Goal: Information Seeking & Learning: Find specific fact

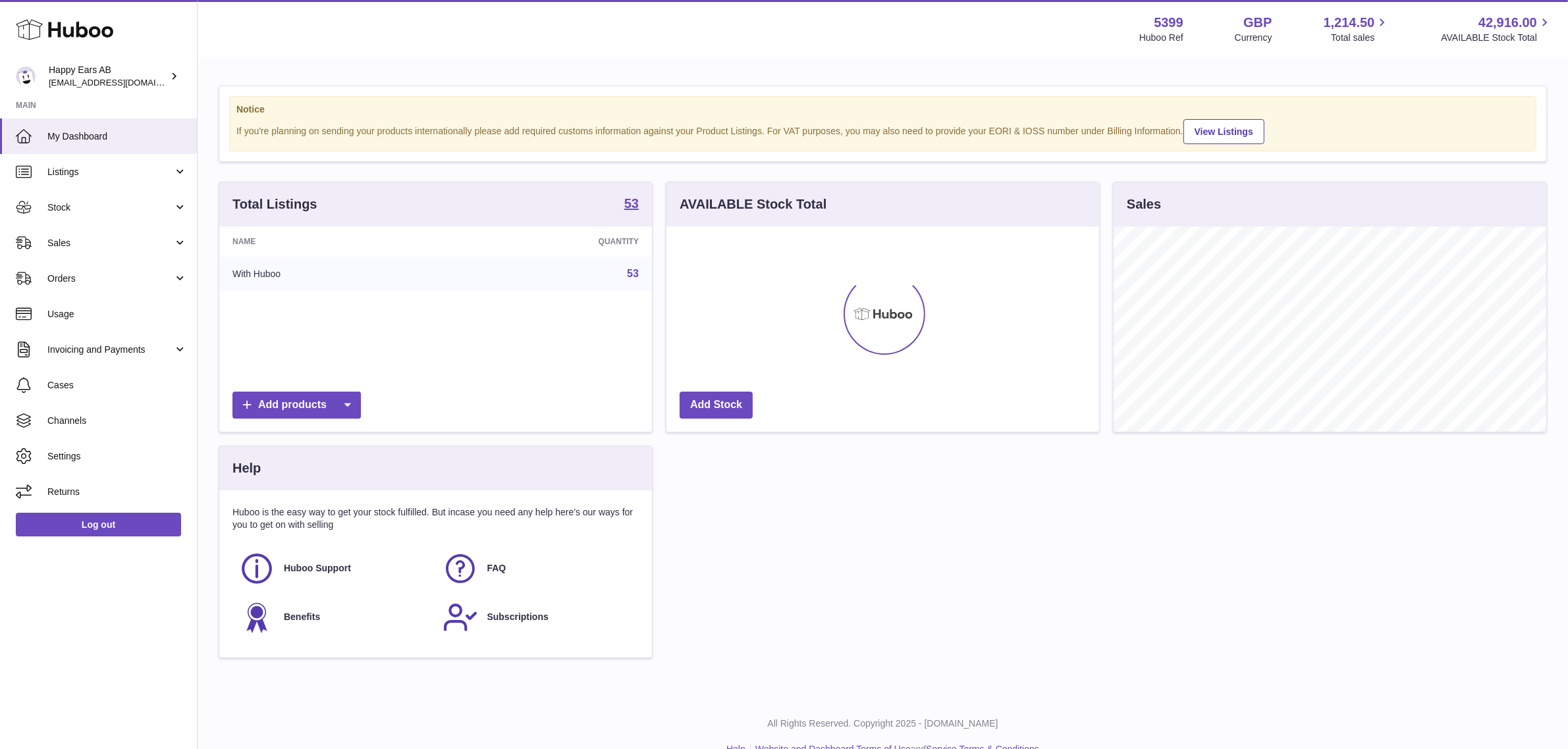
scroll to position [205, 433]
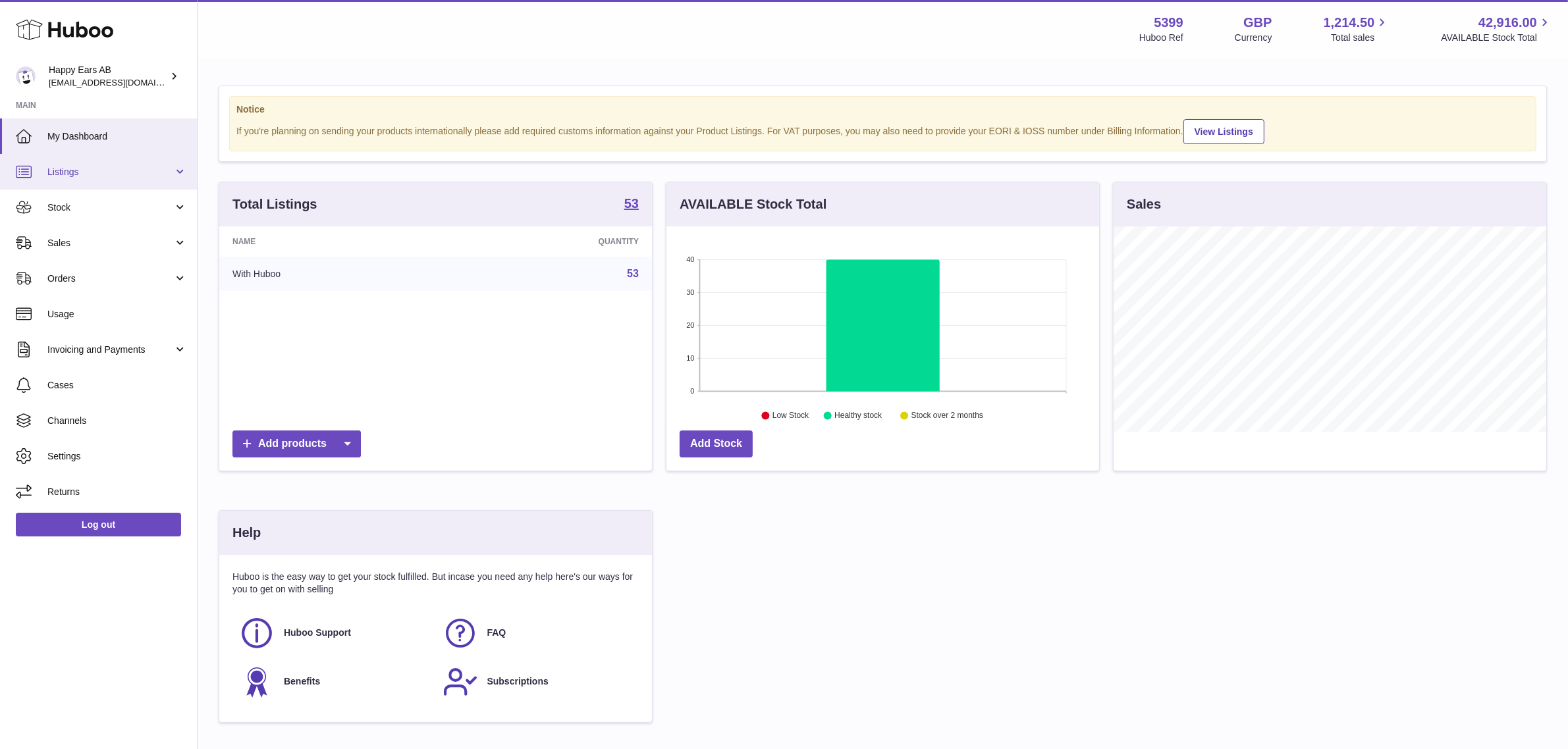
click at [83, 170] on span "Listings" at bounding box center [110, 172] width 126 height 12
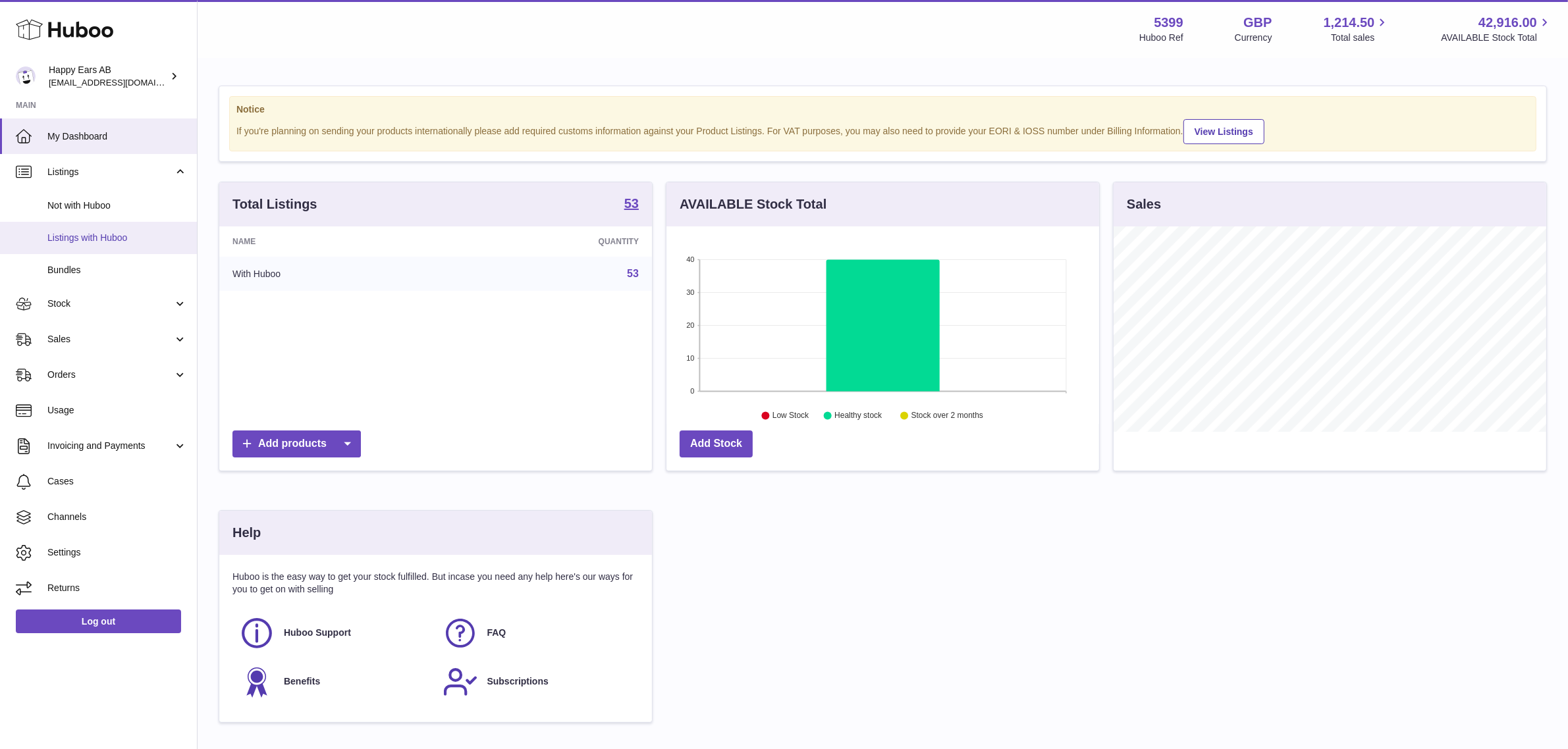
click at [87, 236] on span "Listings with Huboo" at bounding box center [116, 238] width 139 height 12
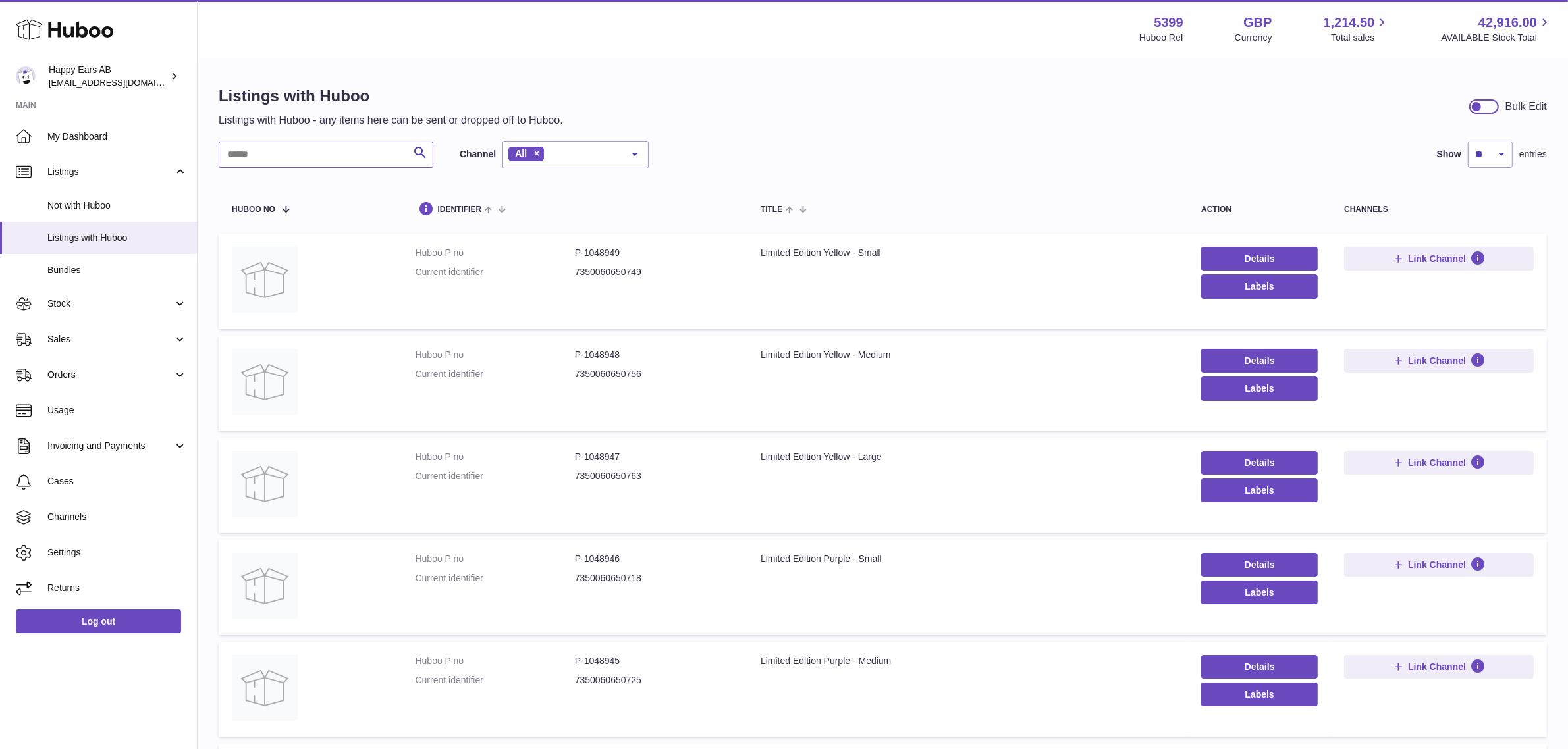
click at [353, 161] on input "text" at bounding box center [325, 155] width 215 height 27
type input "**********"
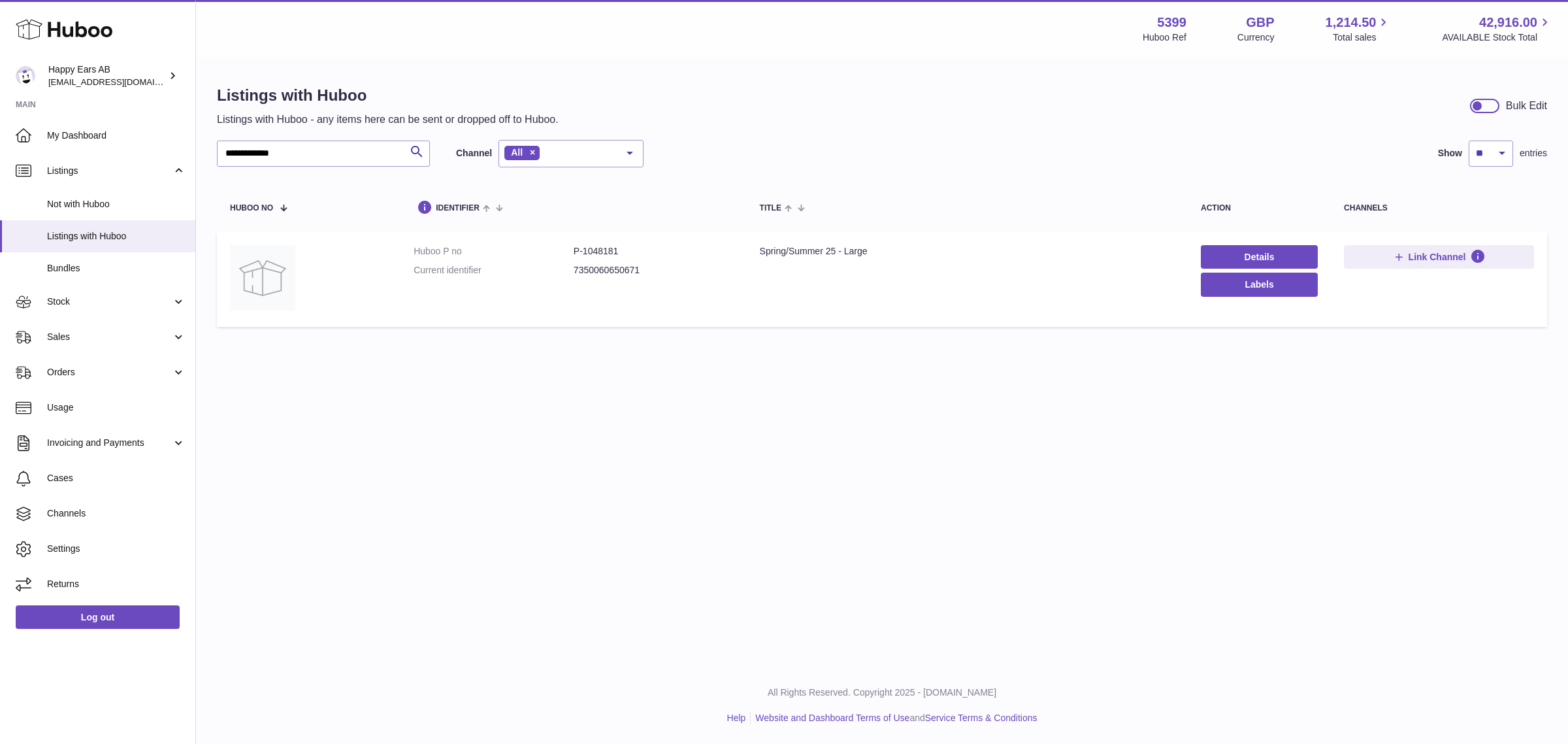
click at [596, 253] on dd "P-1048181" at bounding box center [654, 251] width 160 height 12
copy dd "1048181"
click at [598, 248] on dd "P-1048181" at bounding box center [654, 251] width 160 height 12
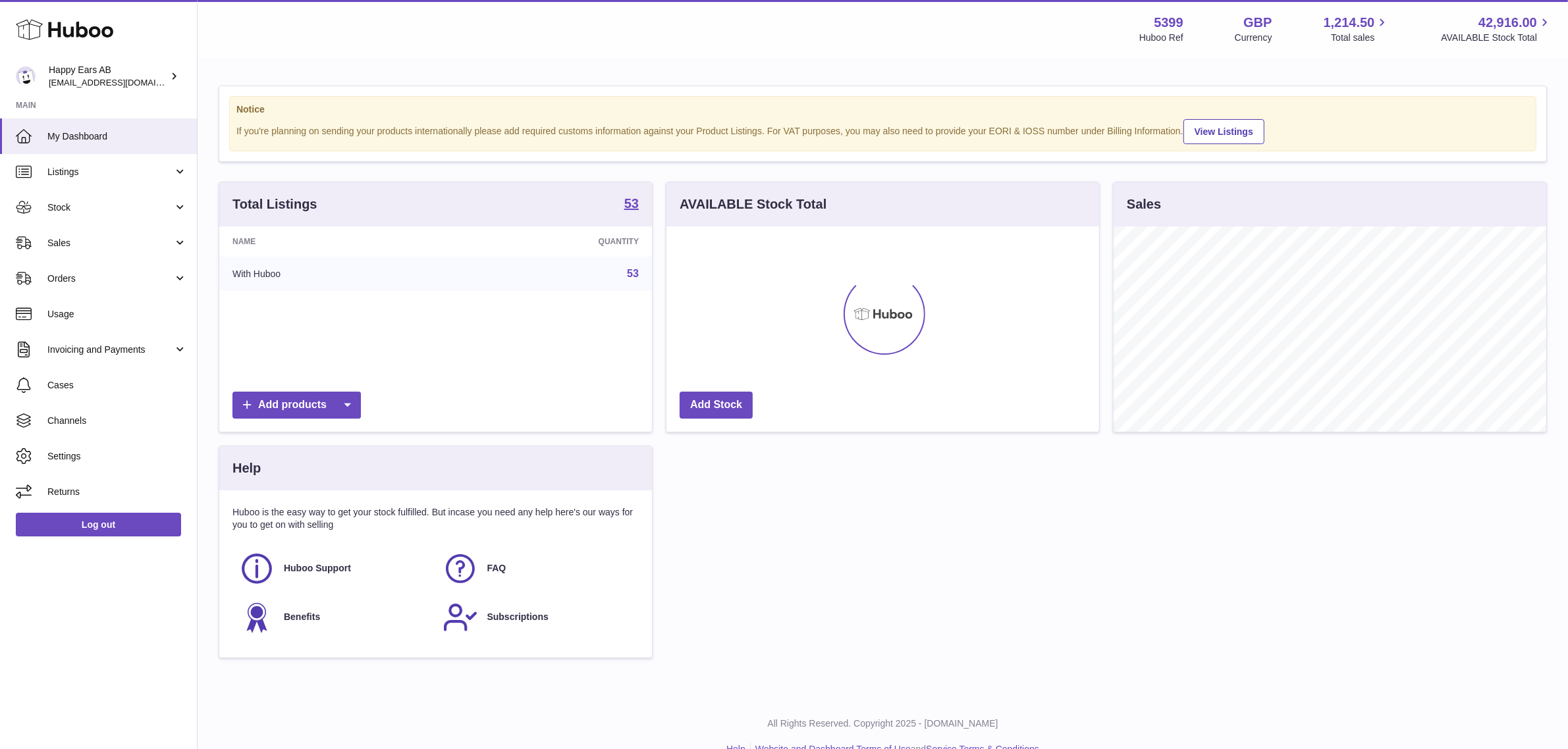
scroll to position [205, 433]
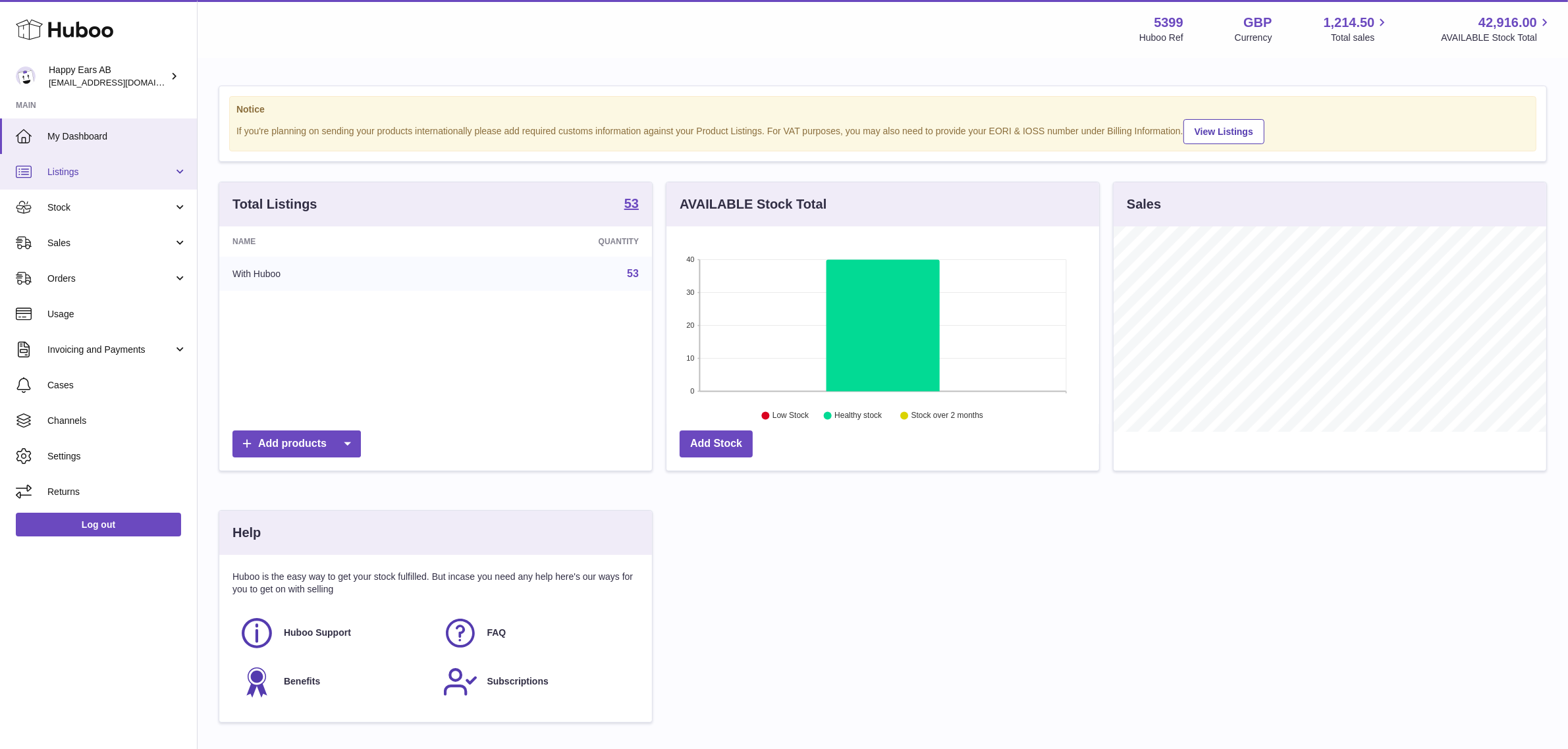
click at [67, 175] on span "Listings" at bounding box center [110, 172] width 126 height 12
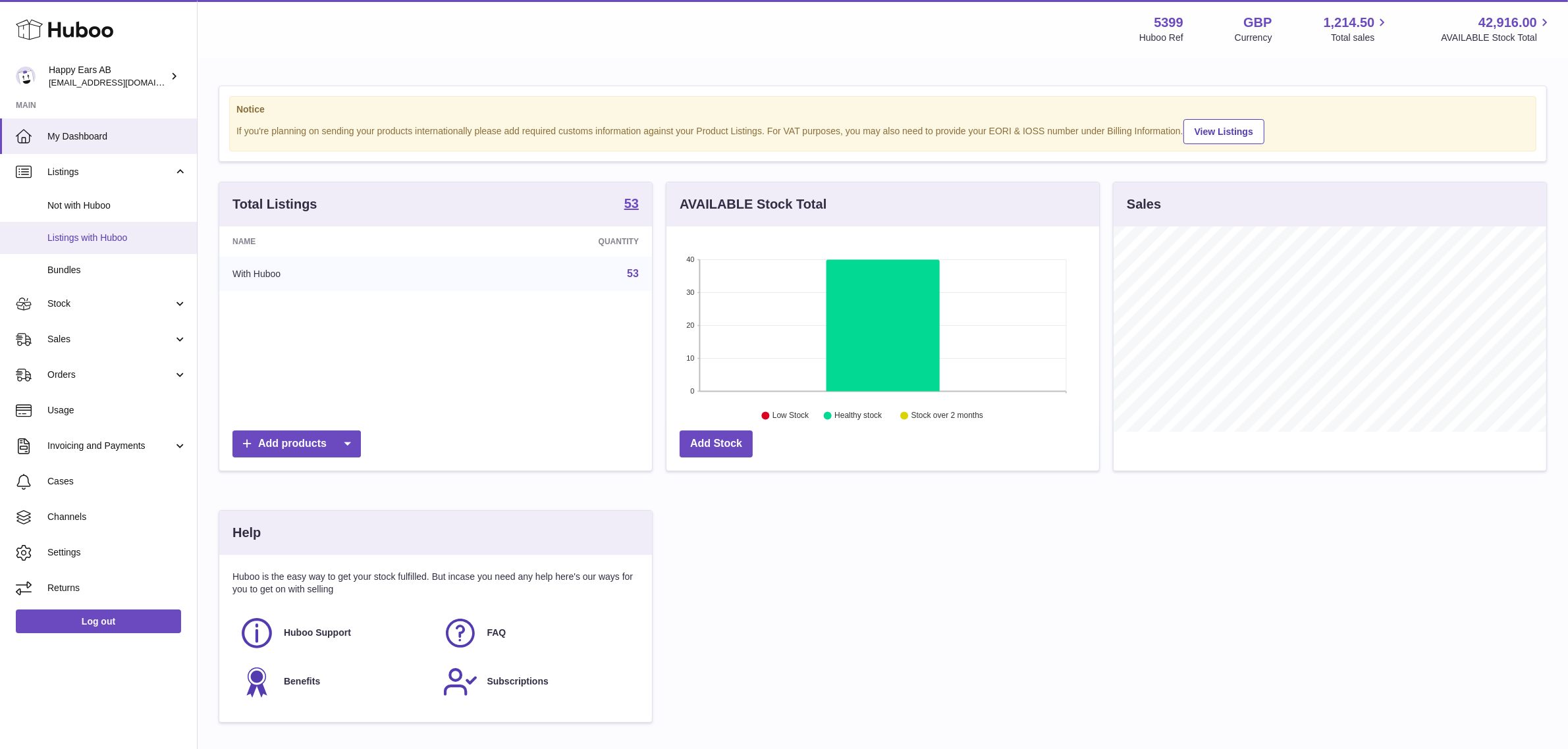
click at [106, 237] on span "Listings with Huboo" at bounding box center [116, 238] width 139 height 12
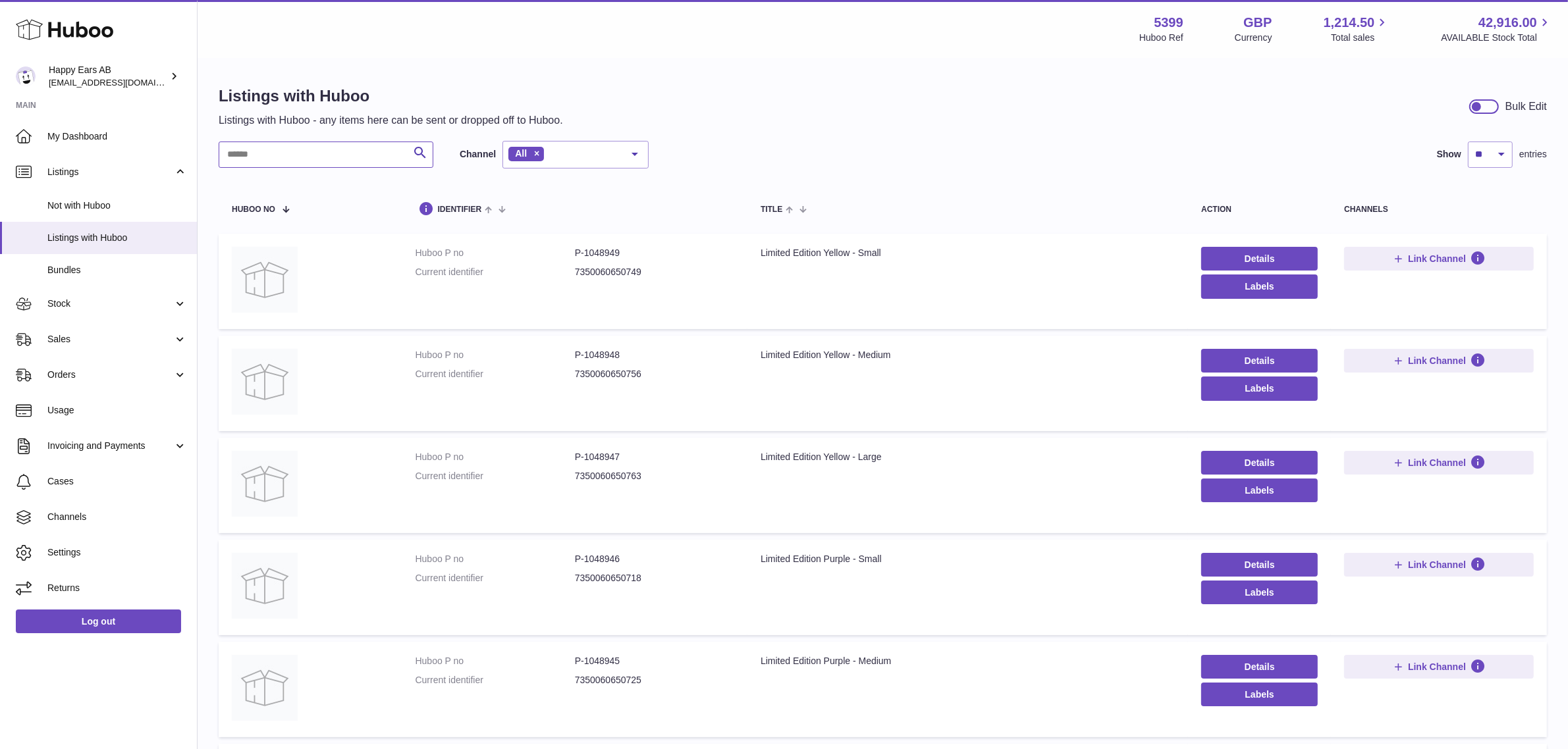
click at [298, 156] on input "text" at bounding box center [325, 155] width 215 height 27
click at [223, 161] on input "text" at bounding box center [325, 155] width 215 height 27
type input "**********"
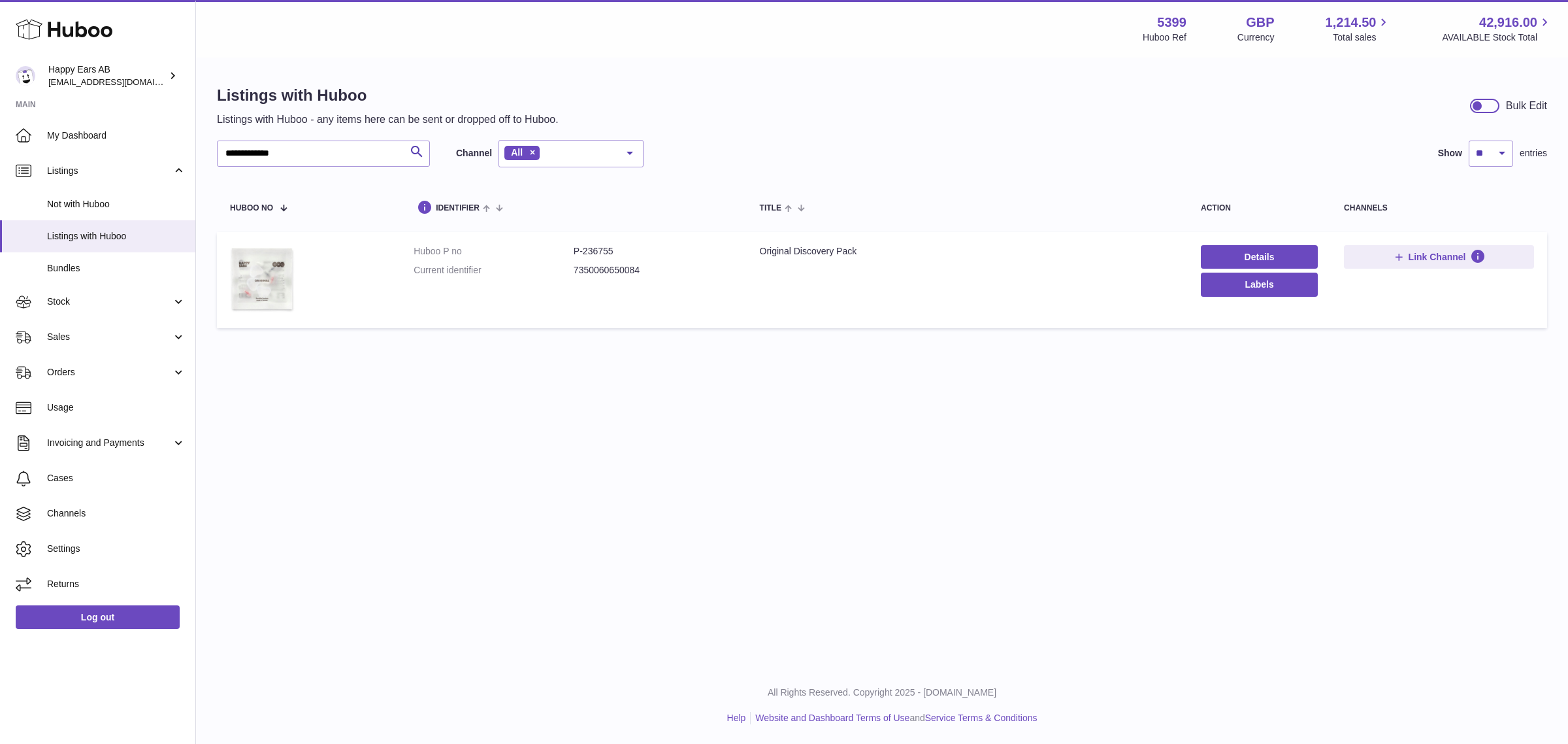
drag, startPoint x: 553, startPoint y: 260, endPoint x: 537, endPoint y: 253, distance: 17.5
click at [537, 253] on dt "Huboo P no" at bounding box center [494, 251] width 160 height 12
drag, startPoint x: 583, startPoint y: 250, endPoint x: 627, endPoint y: 253, distance: 44.1
click at [627, 253] on dd "P-236755" at bounding box center [654, 251] width 160 height 12
copy dd "236755"
